Goal: Information Seeking & Learning: Check status

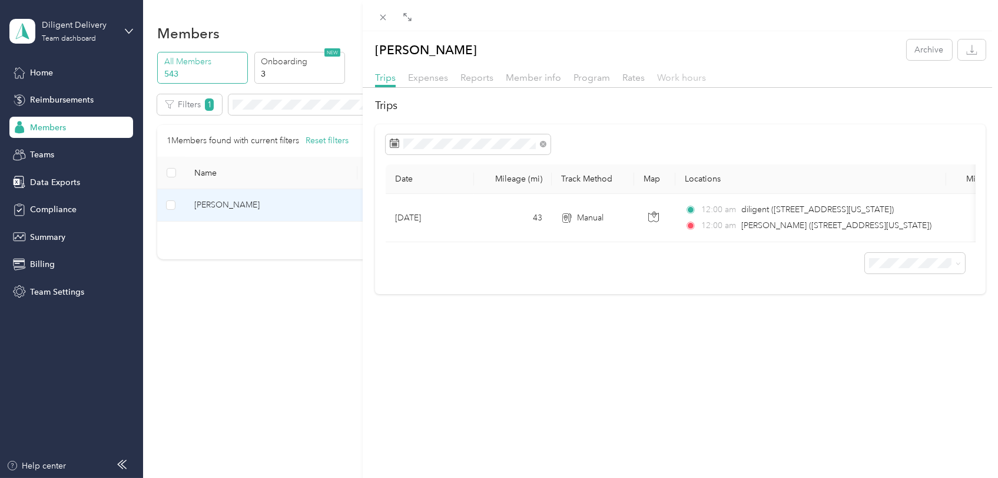
click at [679, 77] on span "Work hours" at bounding box center [681, 77] width 49 height 11
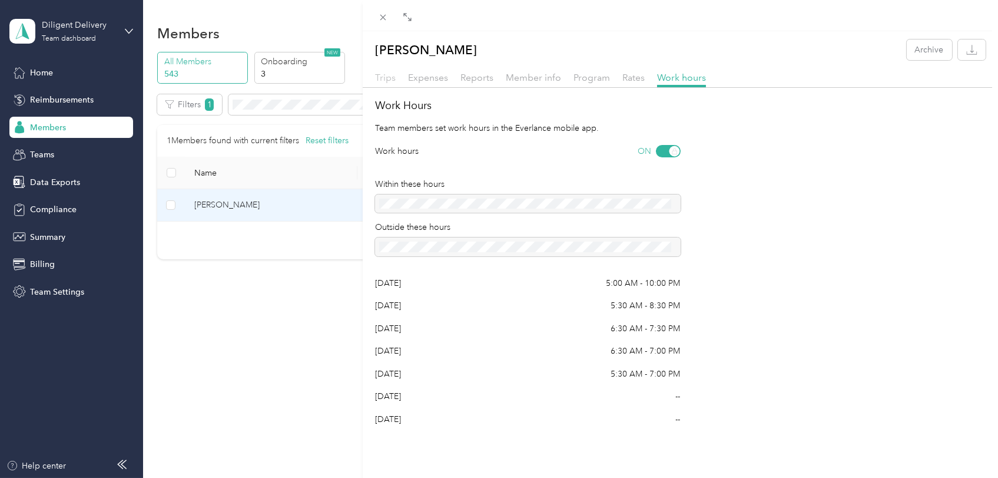
click at [390, 77] on span "Trips" at bounding box center [385, 77] width 21 height 11
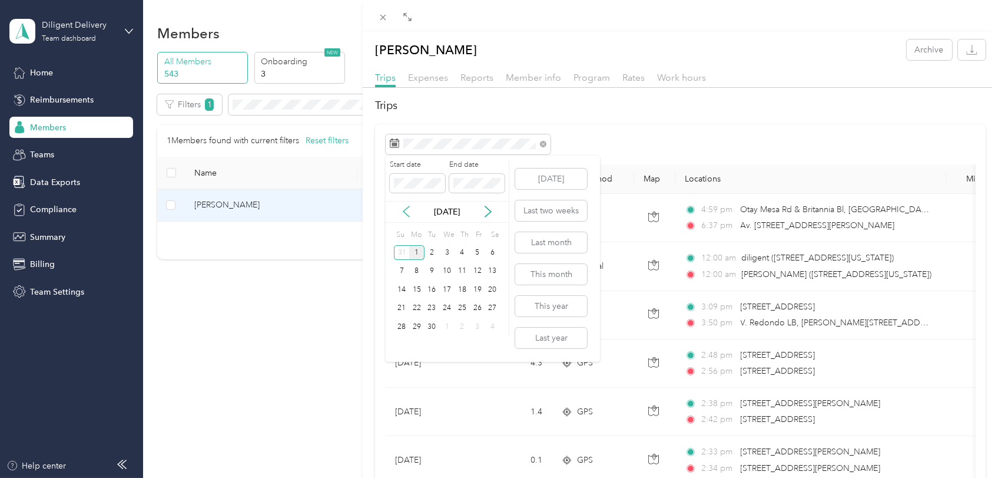
click at [410, 212] on icon at bounding box center [407, 212] width 12 height 12
click at [479, 327] on div "29" at bounding box center [477, 326] width 15 height 15
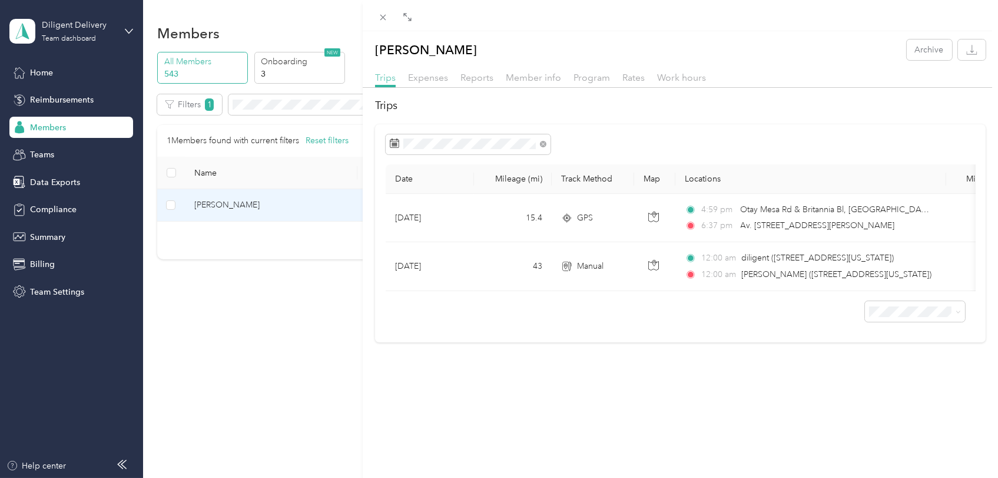
click at [382, 75] on span "Trips" at bounding box center [385, 77] width 21 height 11
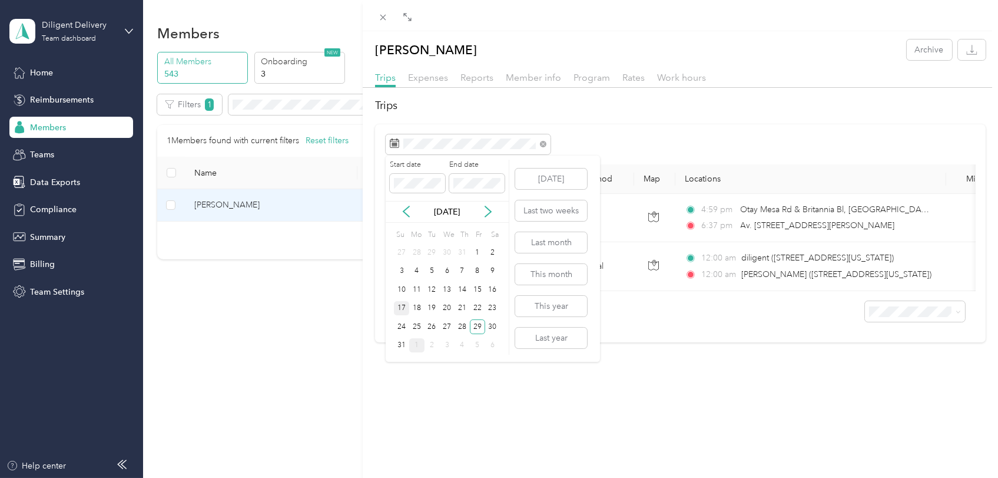
click at [401, 302] on div "17" at bounding box center [401, 308] width 15 height 15
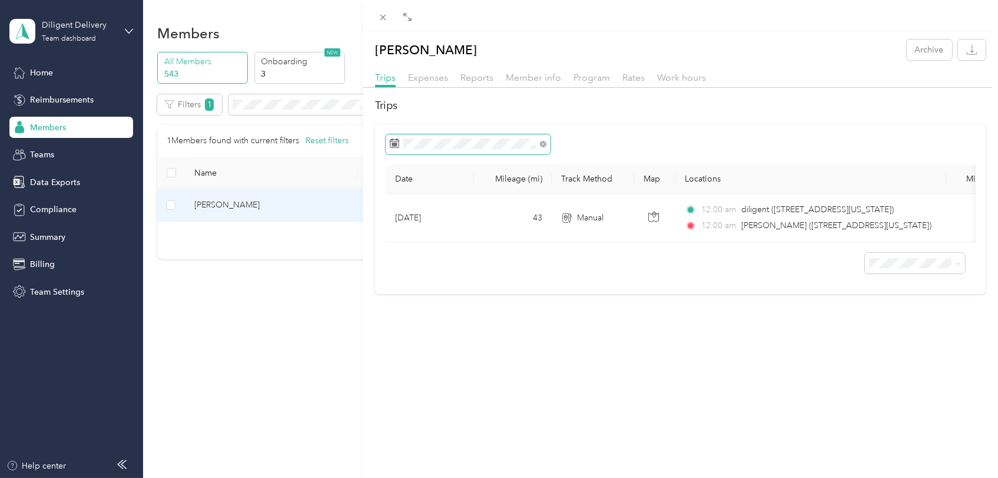
click at [405, 148] on span at bounding box center [468, 144] width 165 height 20
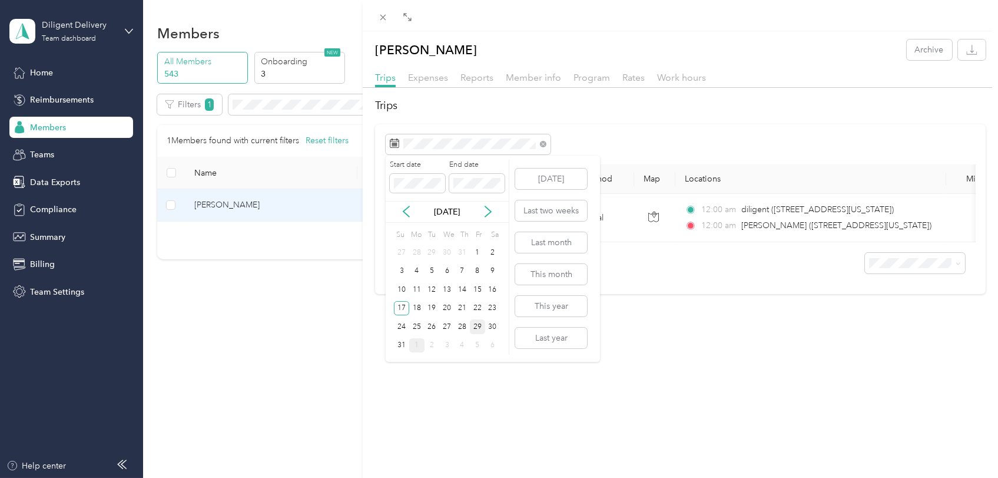
click at [473, 329] on div "29" at bounding box center [477, 326] width 15 height 15
click at [403, 310] on div "17" at bounding box center [401, 308] width 15 height 15
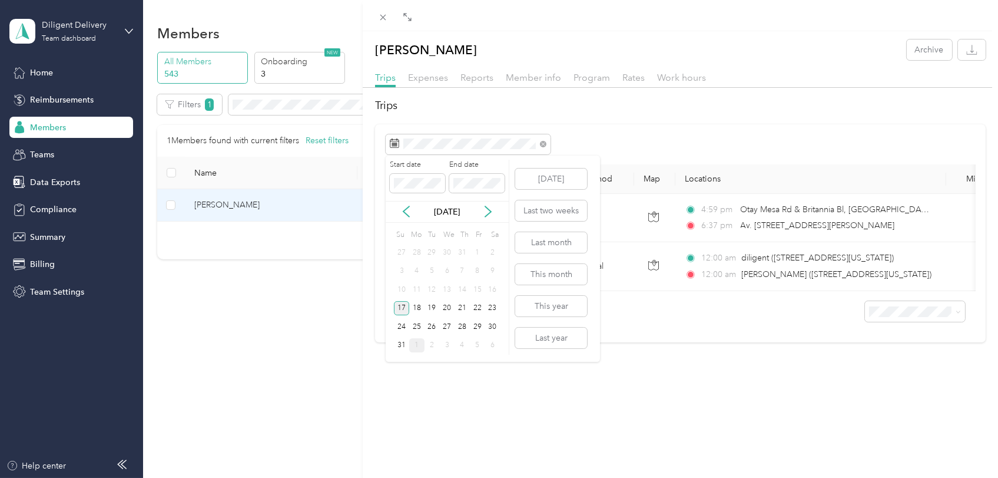
click at [403, 310] on div "17" at bounding box center [401, 308] width 15 height 15
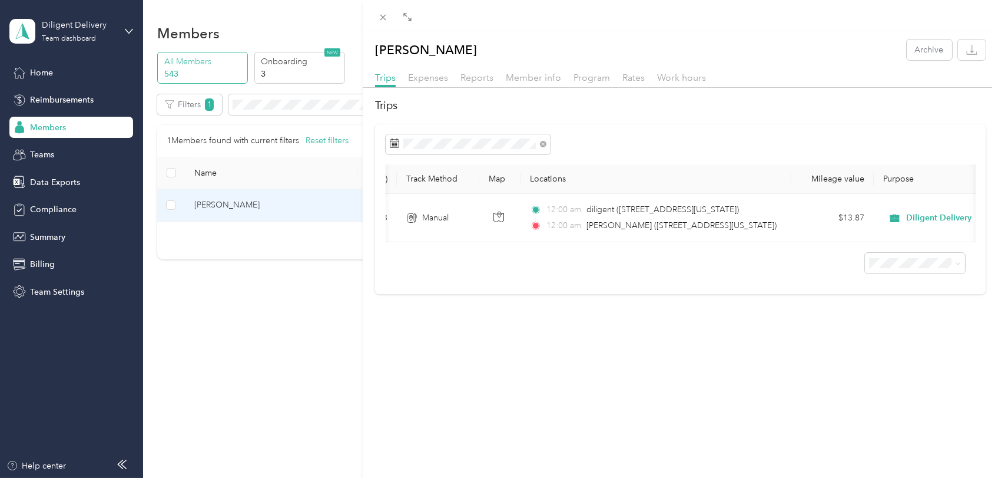
scroll to position [0, 227]
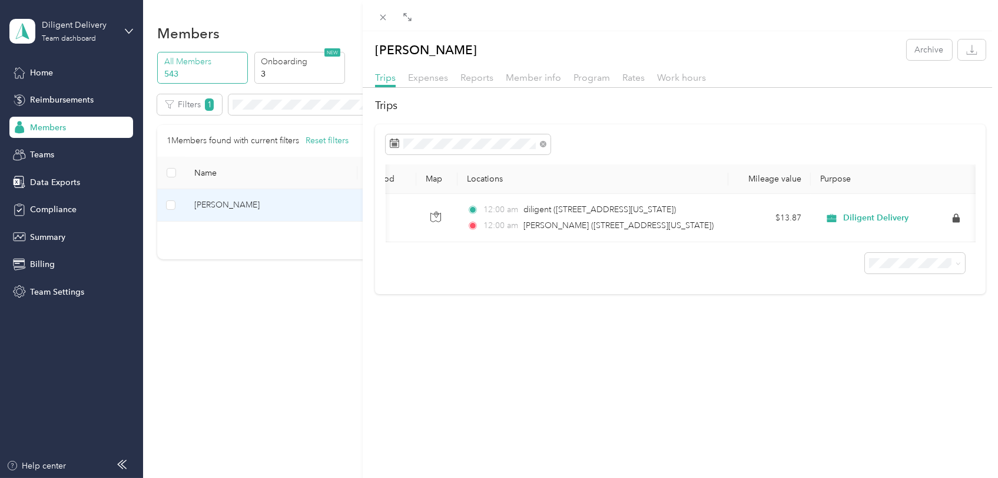
click at [454, 294] on div "Date Mileage (mi) Track Method Map Locations Mileage value Purpose Aug 17, 2025…" at bounding box center [680, 209] width 611 height 170
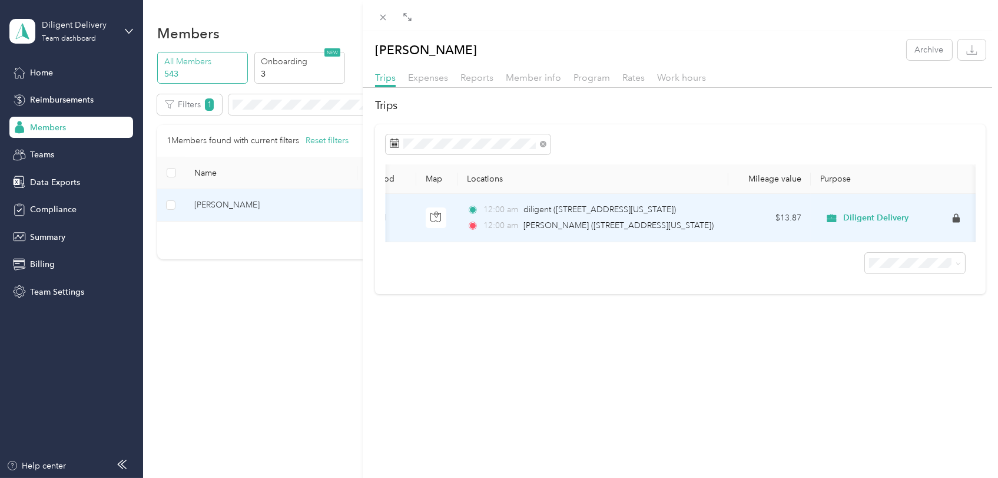
click at [945, 223] on div "Diligent Delivery" at bounding box center [893, 218] width 146 height 19
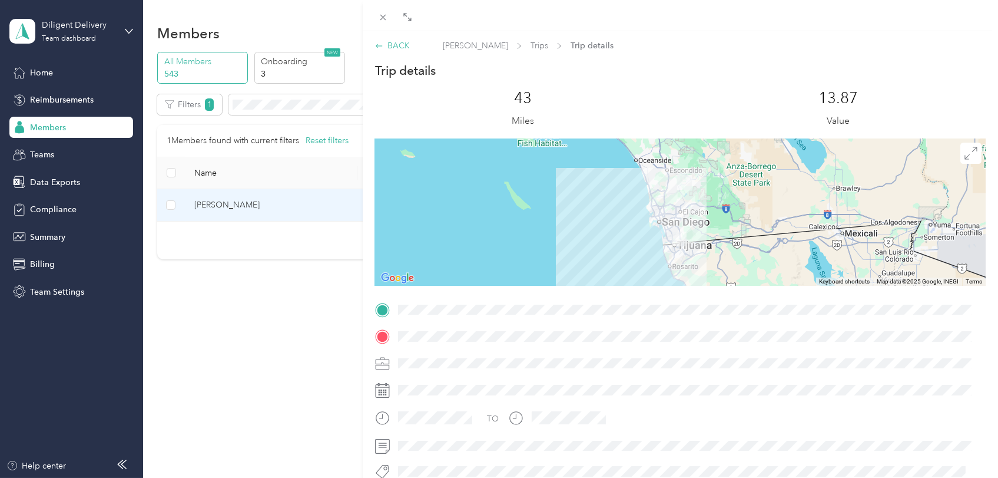
click at [393, 43] on div "BACK" at bounding box center [392, 45] width 35 height 12
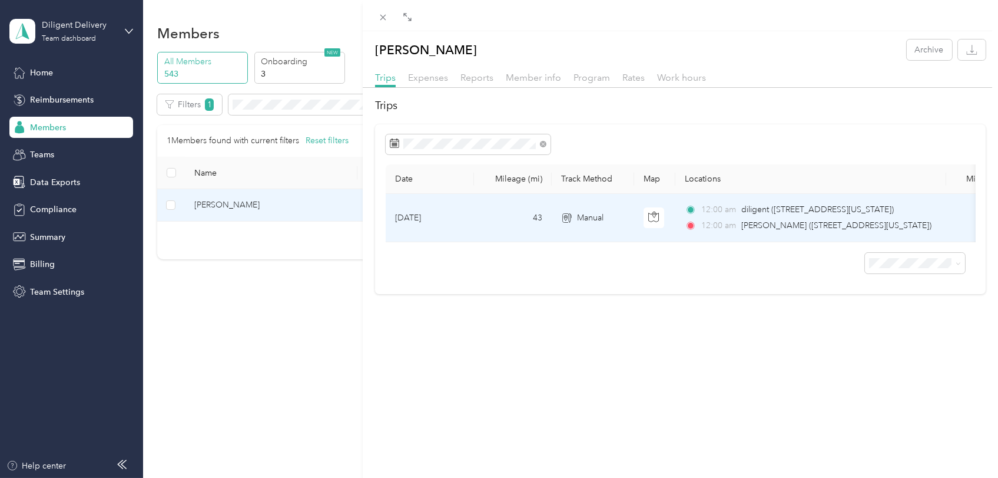
click at [886, 226] on span "[PERSON_NAME] ([STREET_ADDRESS][US_STATE])" at bounding box center [837, 225] width 190 height 10
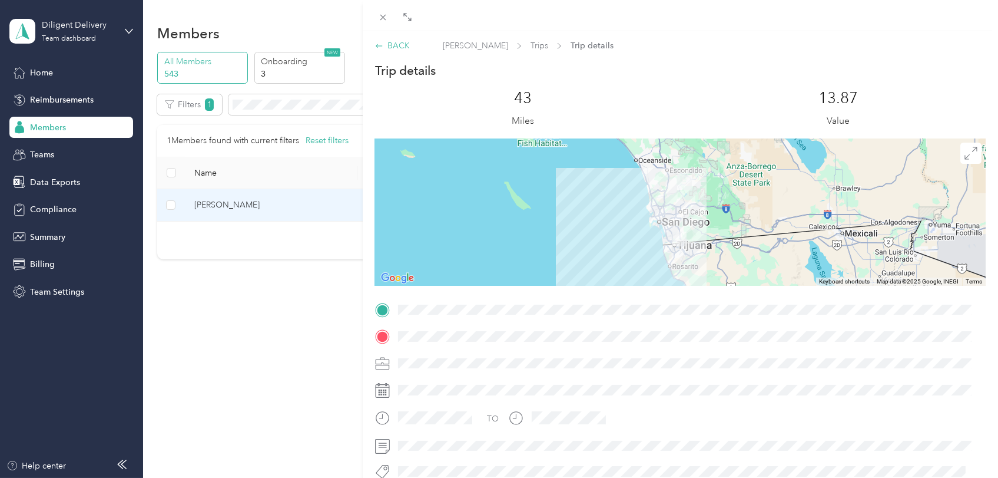
click at [379, 45] on icon at bounding box center [379, 46] width 8 height 8
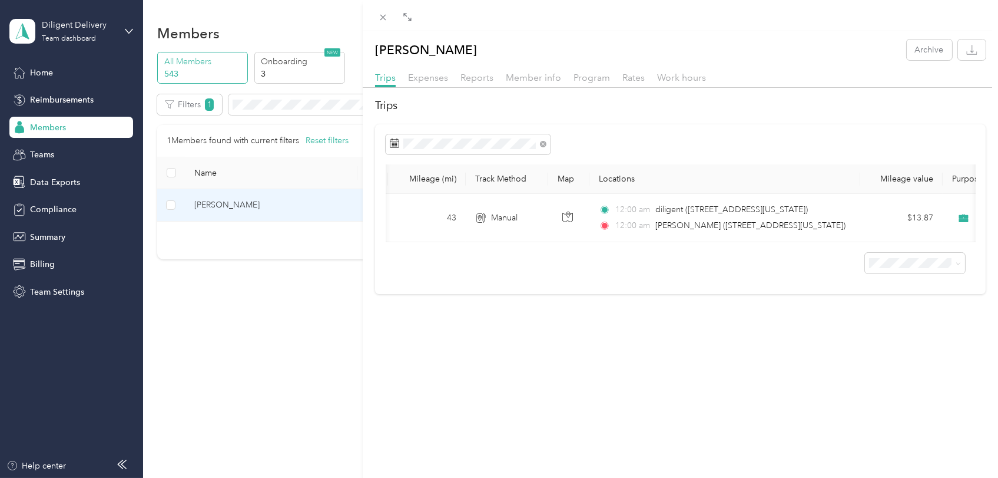
scroll to position [0, 227]
